Goal: Navigation & Orientation: Understand site structure

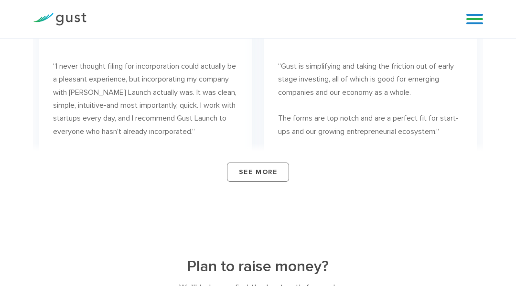
scroll to position [4037, 0]
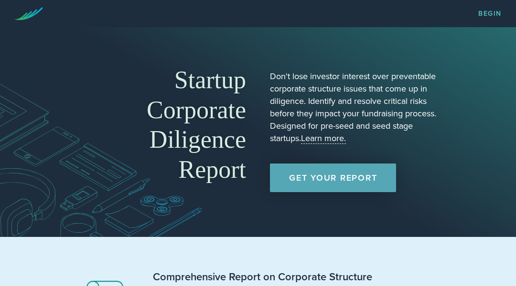
scroll to position [734, 0]
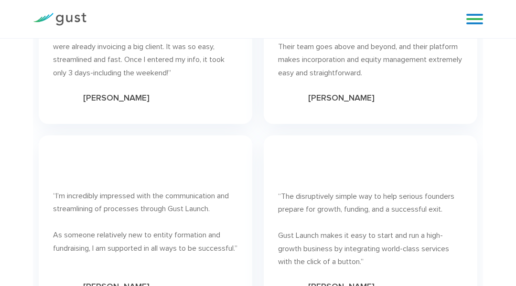
scroll to position [5410, 0]
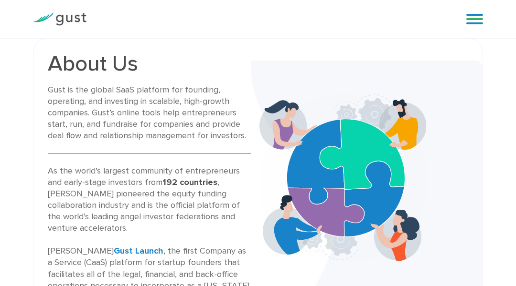
scroll to position [951, 0]
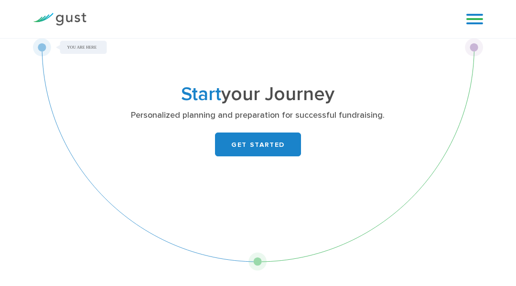
scroll to position [1510, 0]
